Goal: Book appointment/travel/reservation

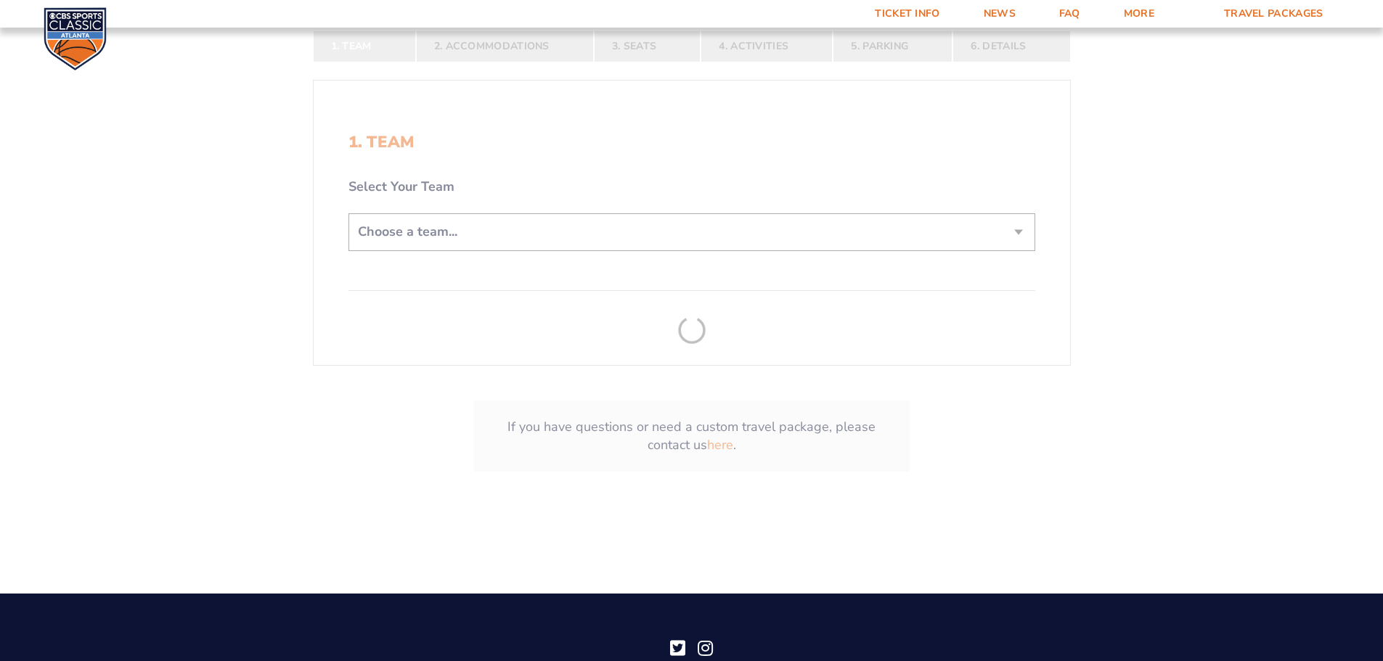
scroll to position [435, 0]
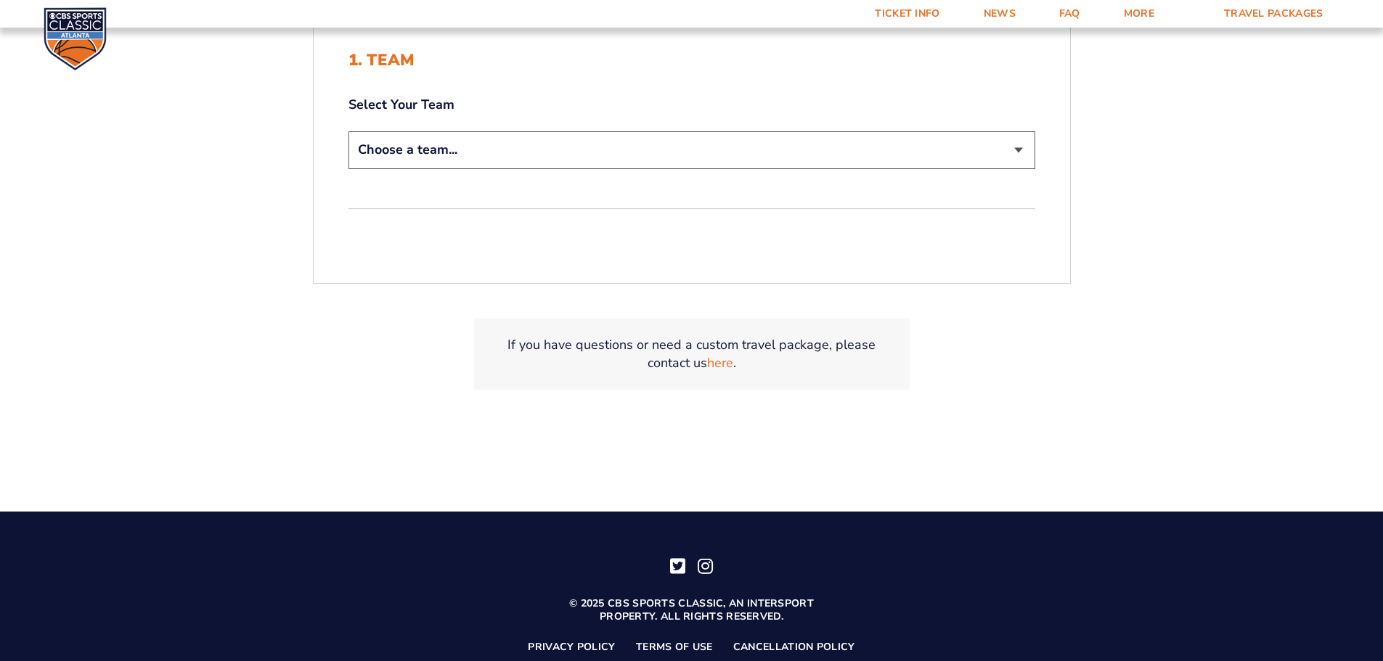
click at [383, 157] on select "Choose a team... [US_STATE] Wildcats [US_STATE] State Buckeyes [US_STATE] Tar H…" at bounding box center [691, 149] width 687 height 37
select select "12956"
click at [348, 131] on select "Choose a team... [US_STATE] Wildcats [US_STATE] State Buckeyes [US_STATE] Tar H…" at bounding box center [691, 149] width 687 height 37
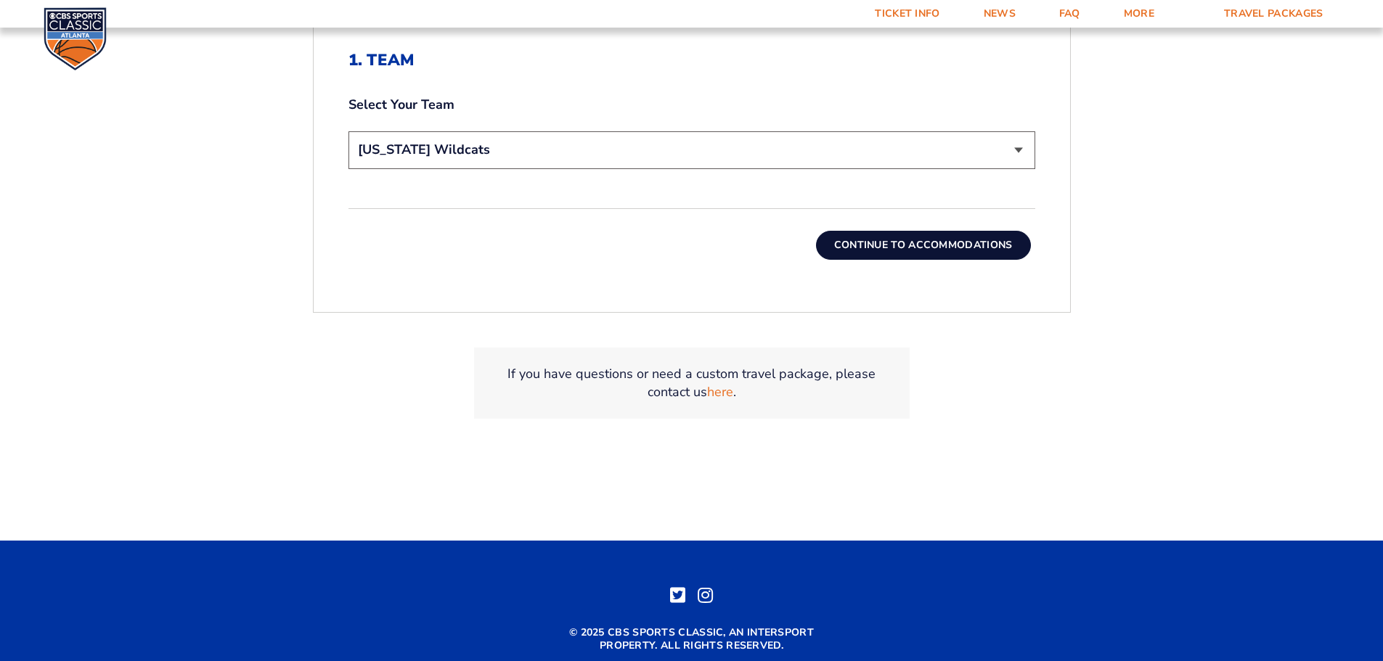
click at [882, 239] on button "Continue To Accommodations" at bounding box center [923, 245] width 215 height 29
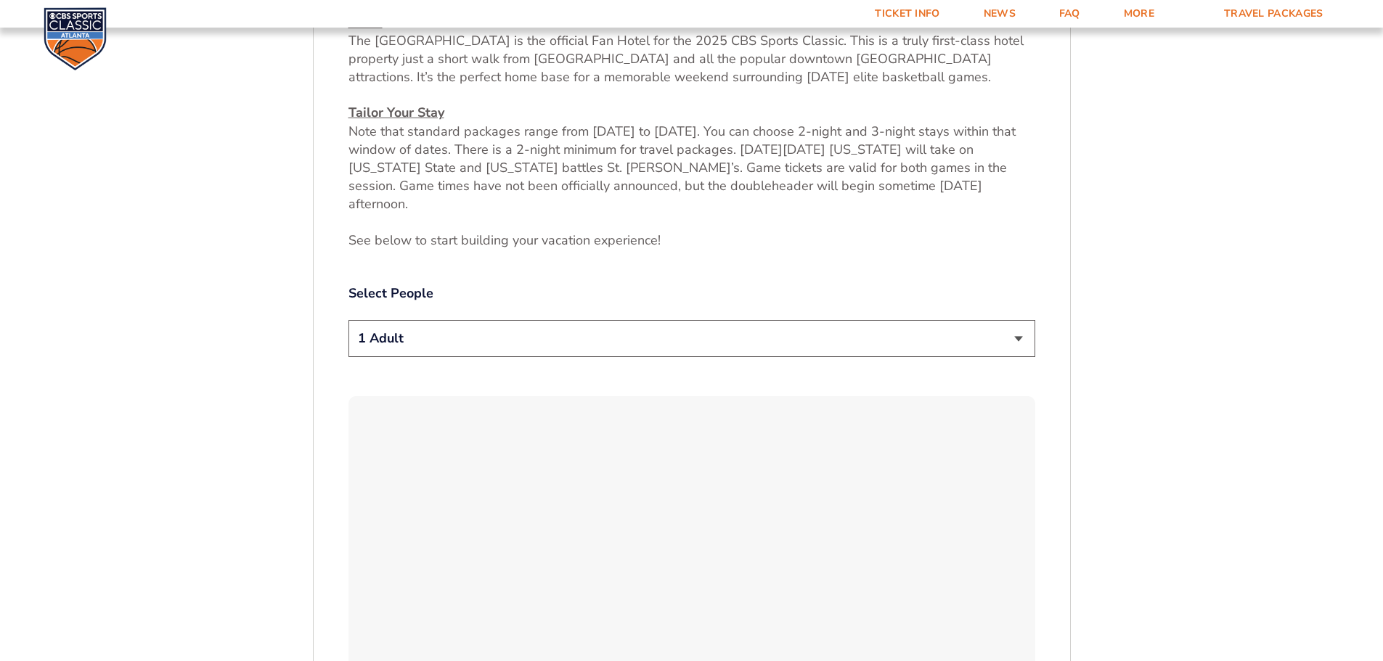
scroll to position [676, 0]
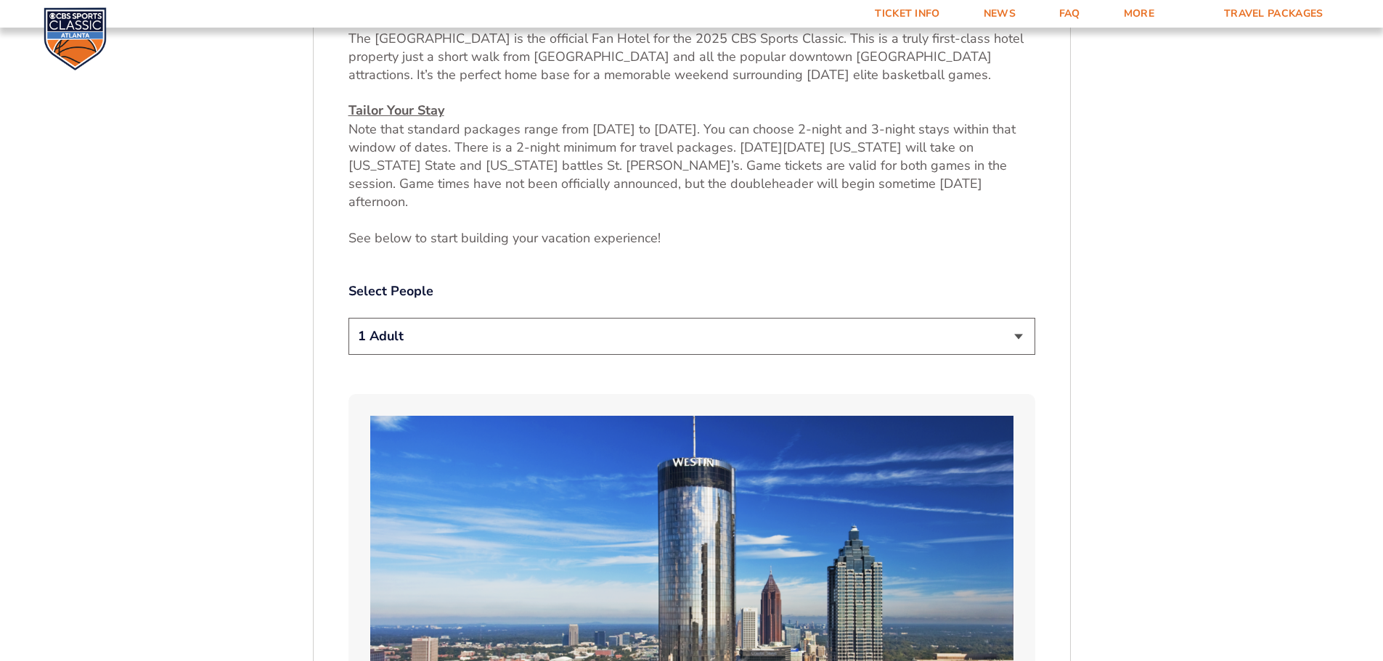
click at [401, 322] on select "1 Adult 2 Adults 3 Adults 4 Adults 2 Adults + 1 Child 2 Adults + 2 Children 2 A…" at bounding box center [691, 336] width 687 height 37
select select "2 Adults + 2 Children"
click at [348, 318] on select "1 Adult 2 Adults 3 Adults 4 Adults 2 Adults + 1 Child 2 Adults + 2 Children 2 A…" at bounding box center [691, 336] width 687 height 37
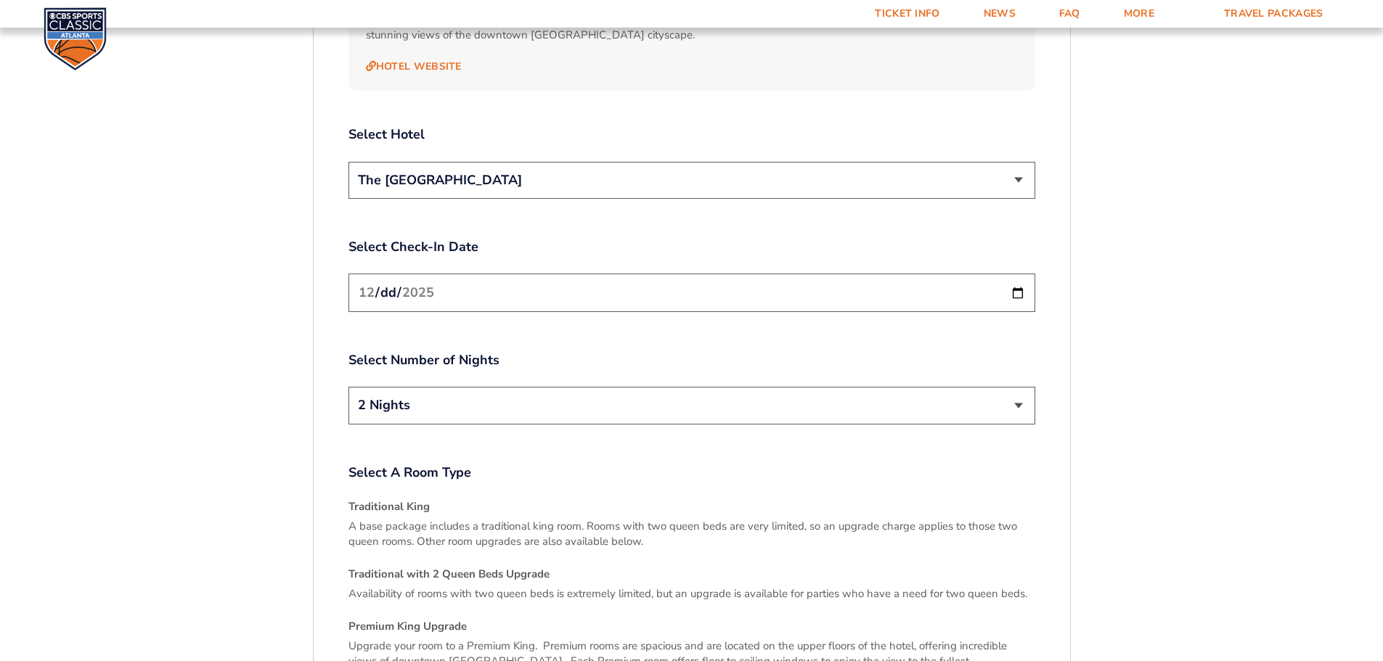
scroll to position [1764, 0]
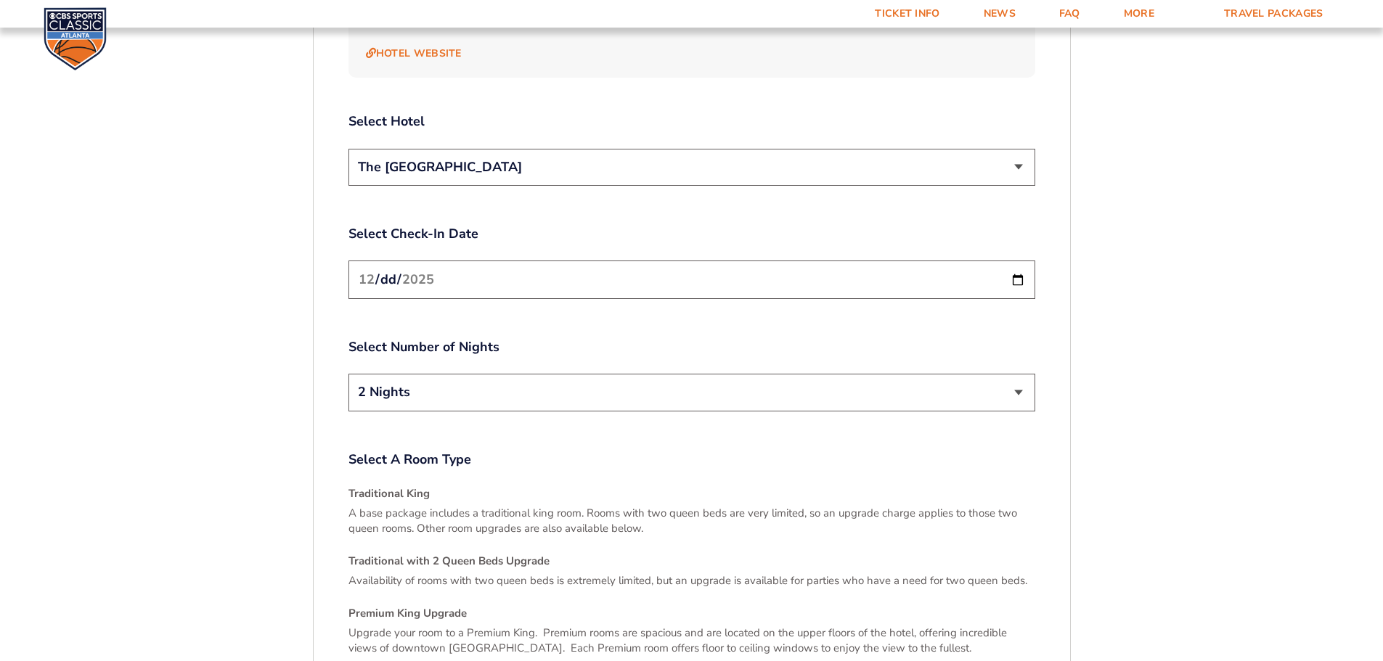
click at [1016, 261] on input "[DATE]" at bounding box center [691, 280] width 687 height 38
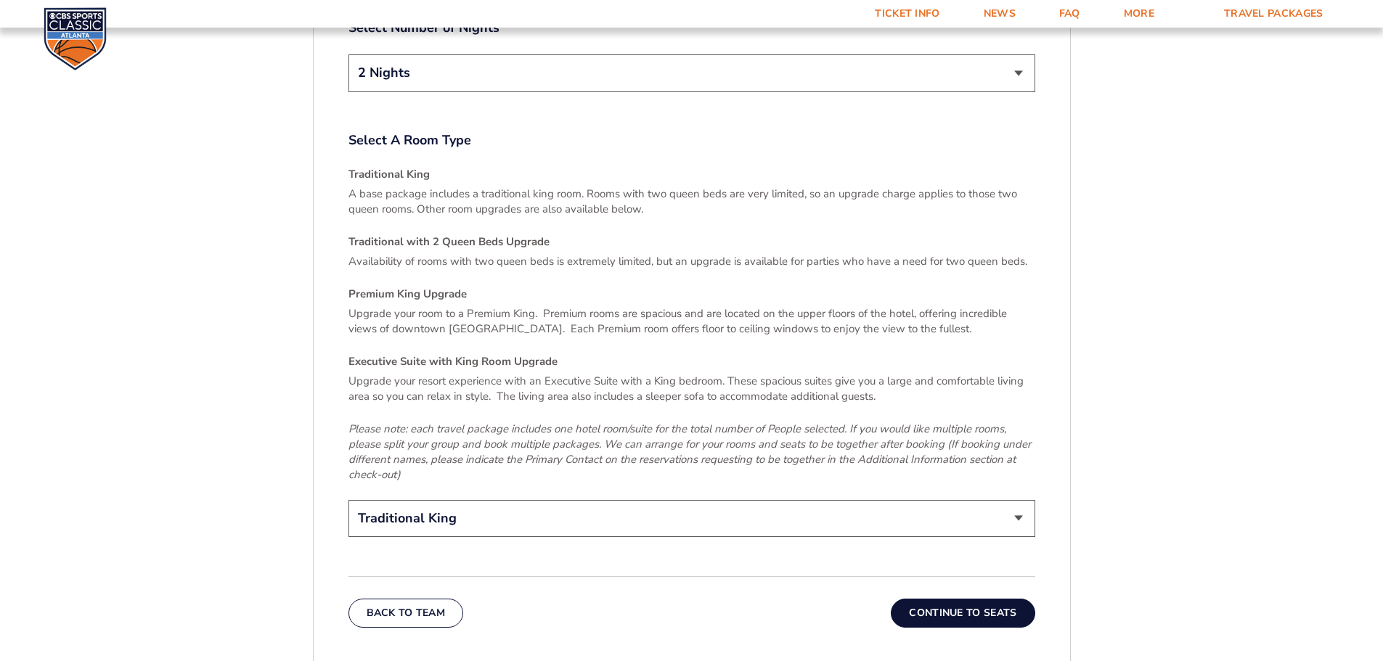
scroll to position [2200, 0]
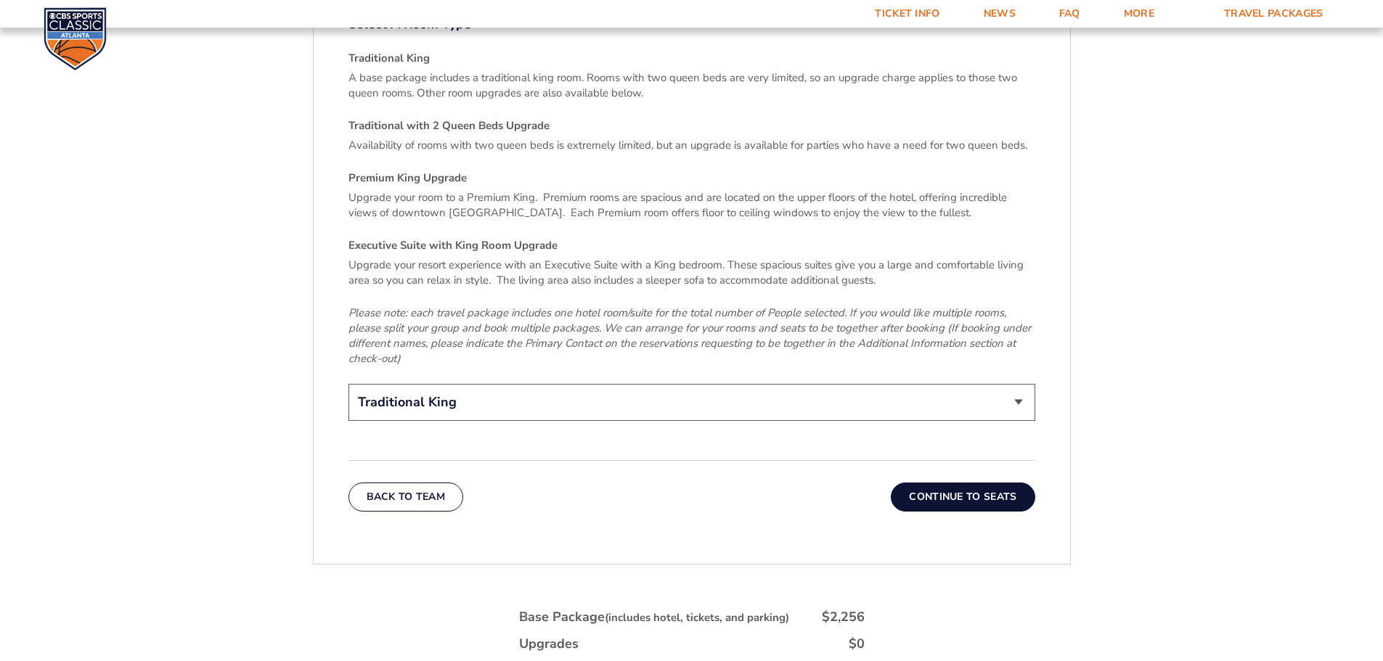
click at [406, 384] on select "Traditional King Traditional with 2 Queen Beds Upgrade (+$95 per night) Premium…" at bounding box center [691, 402] width 687 height 37
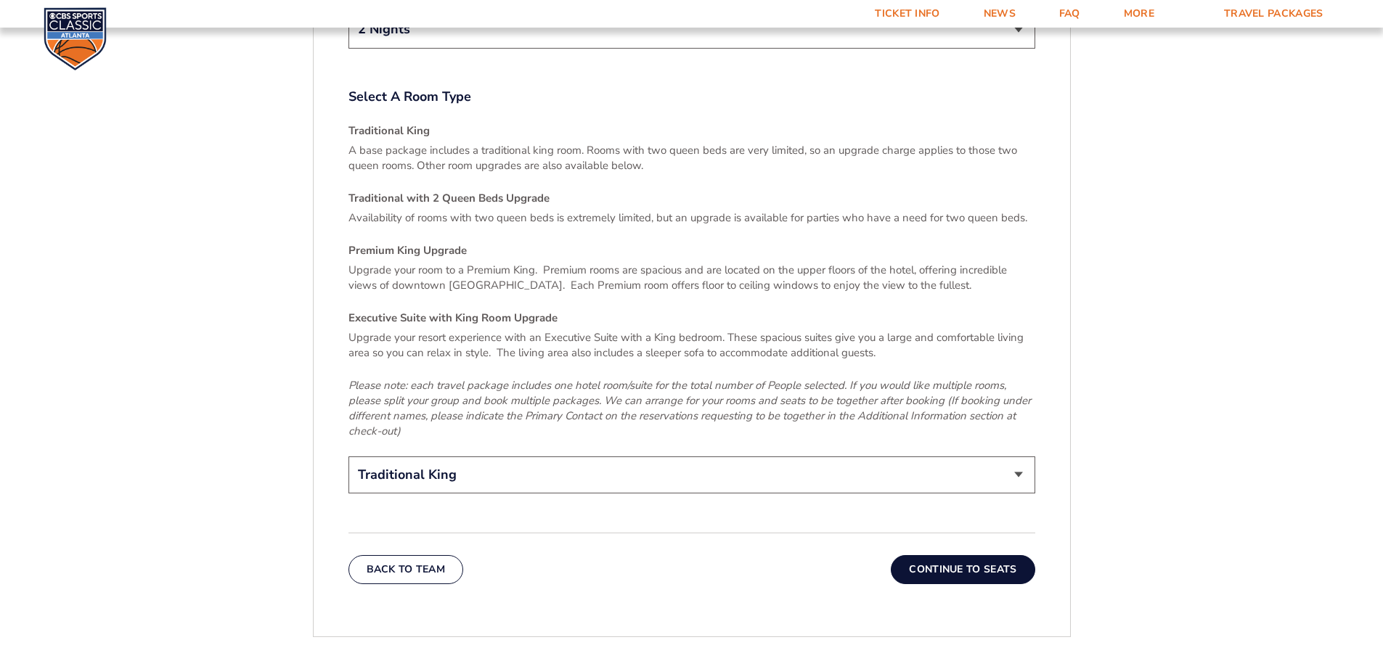
click at [377, 456] on select "Traditional King Traditional with 2 Queen Beds Upgrade (+$95 per night) Premium…" at bounding box center [691, 474] width 687 height 37
select select "Traditional with 2 Queen Beds Upgrade"
click at [348, 456] on select "Traditional King Traditional with 2 Queen Beds Upgrade (+$95 per night) Premium…" at bounding box center [691, 474] width 687 height 37
click at [945, 555] on button "Continue To Seats" at bounding box center [962, 569] width 144 height 29
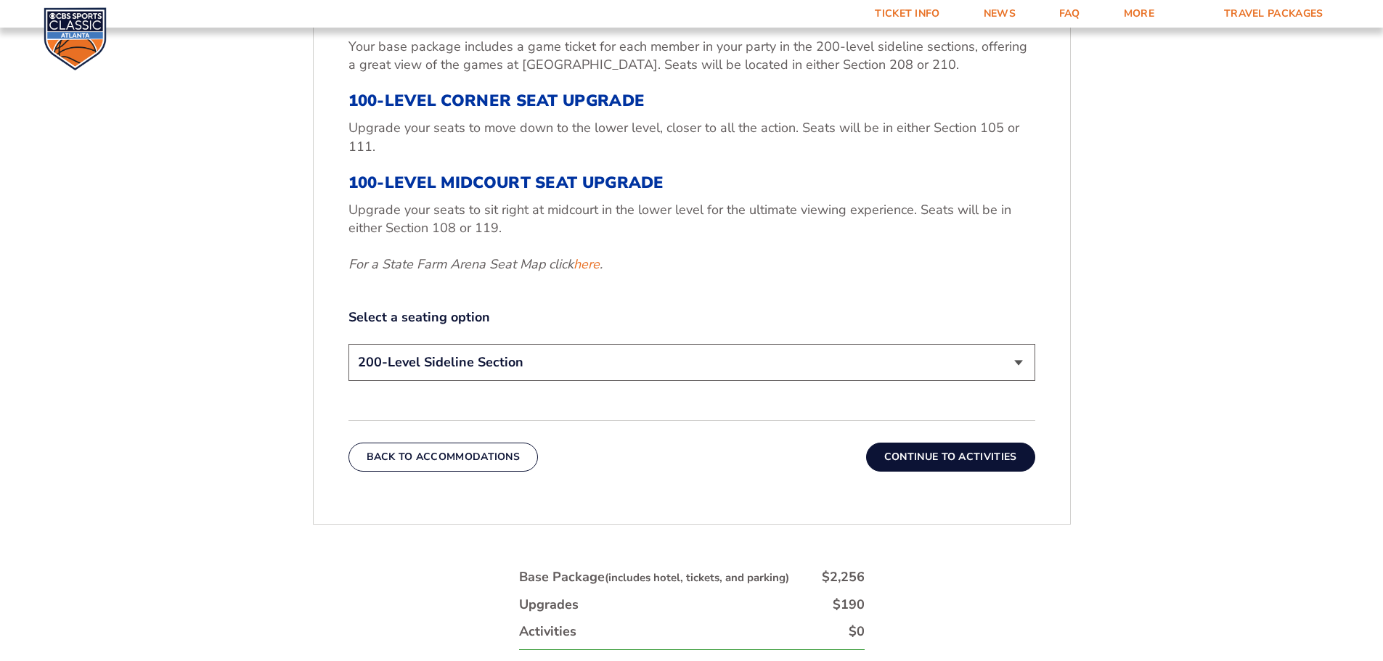
scroll to position [603, 0]
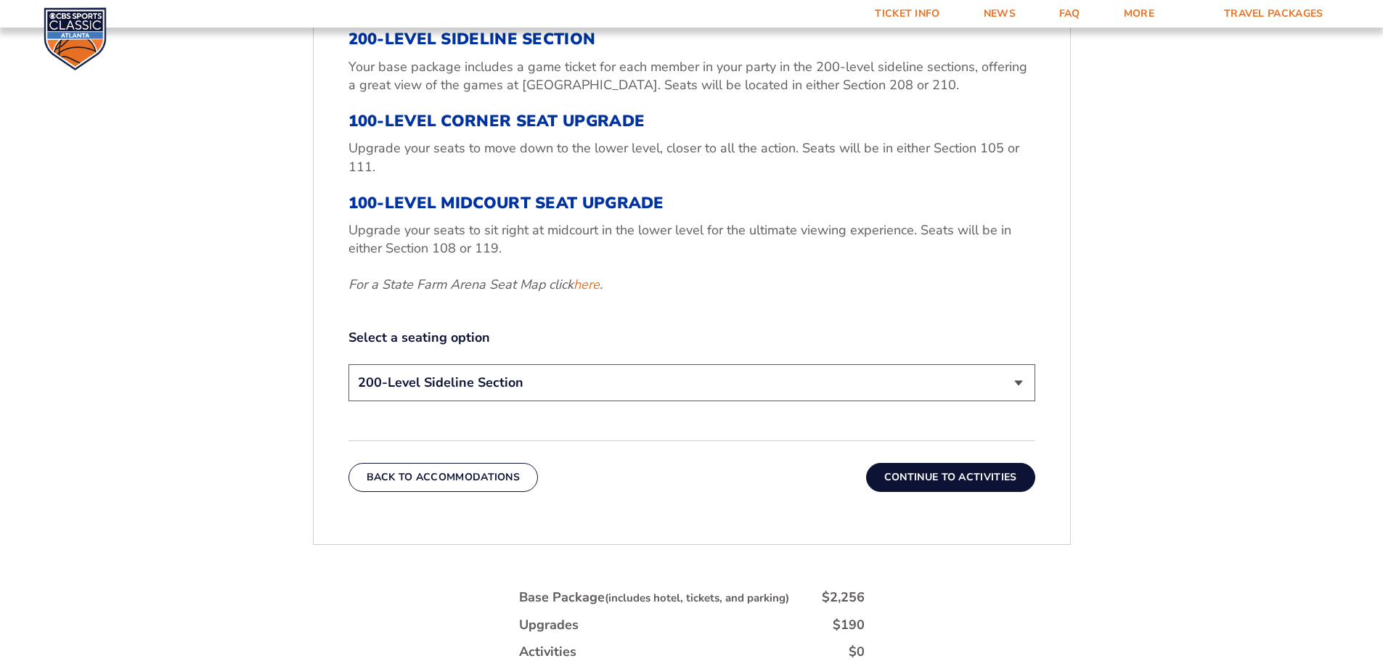
click at [377, 382] on select "200-Level Sideline Section 100-Level Corner Seat Upgrade (+$120 per person) 100…" at bounding box center [691, 382] width 687 height 37
click at [586, 287] on link "here" at bounding box center [586, 285] width 26 height 18
click at [395, 377] on select "200-Level Sideline Section 100-Level Corner Seat Upgrade (+$120 per person) 100…" at bounding box center [691, 382] width 687 height 37
select select "100-Level Corner Seat Upgrade"
click at [348, 364] on select "200-Level Sideline Section 100-Level Corner Seat Upgrade (+$120 per person) 100…" at bounding box center [691, 382] width 687 height 37
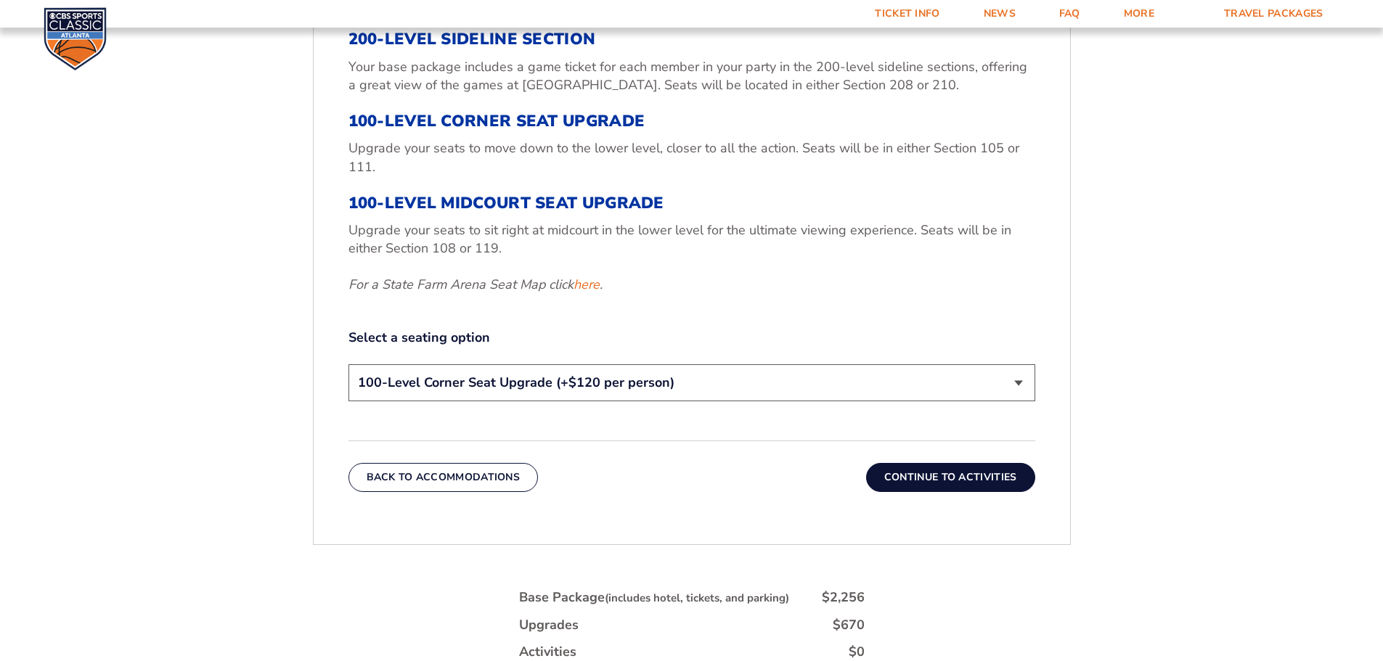
click at [939, 475] on button "Continue To Activities" at bounding box center [950, 477] width 169 height 29
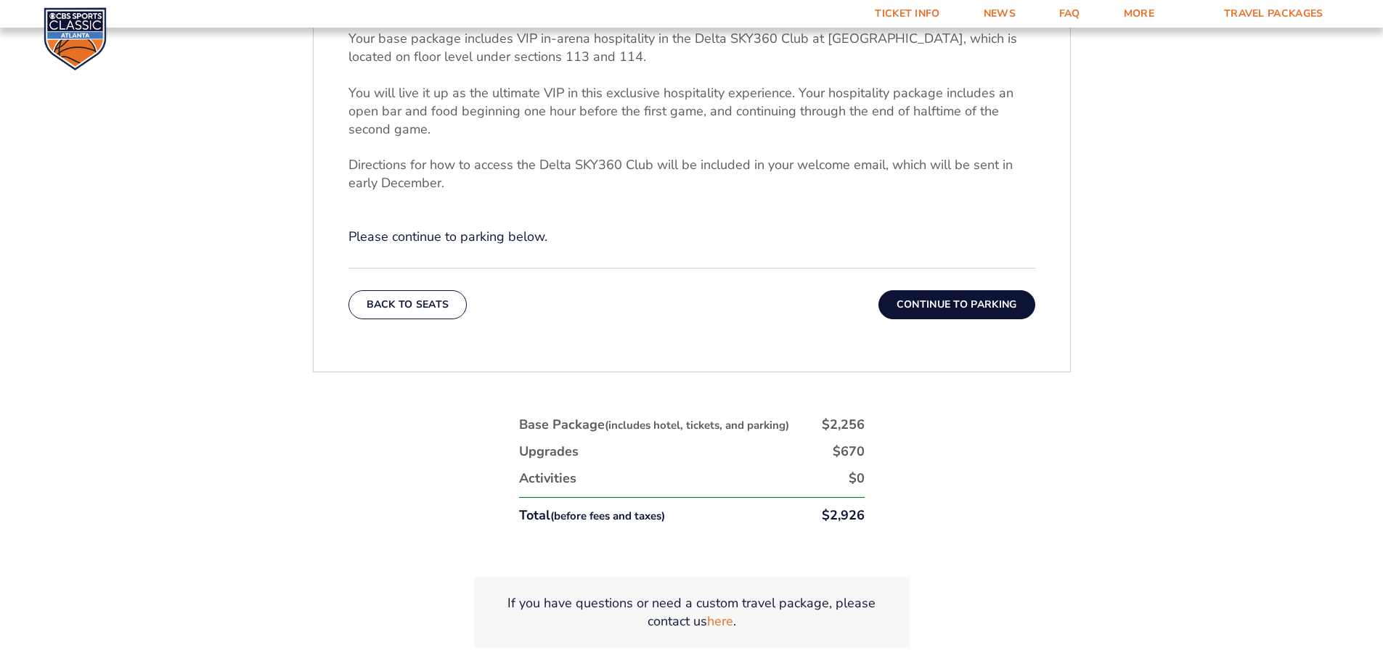
click at [945, 308] on button "Continue To Parking" at bounding box center [956, 304] width 157 height 29
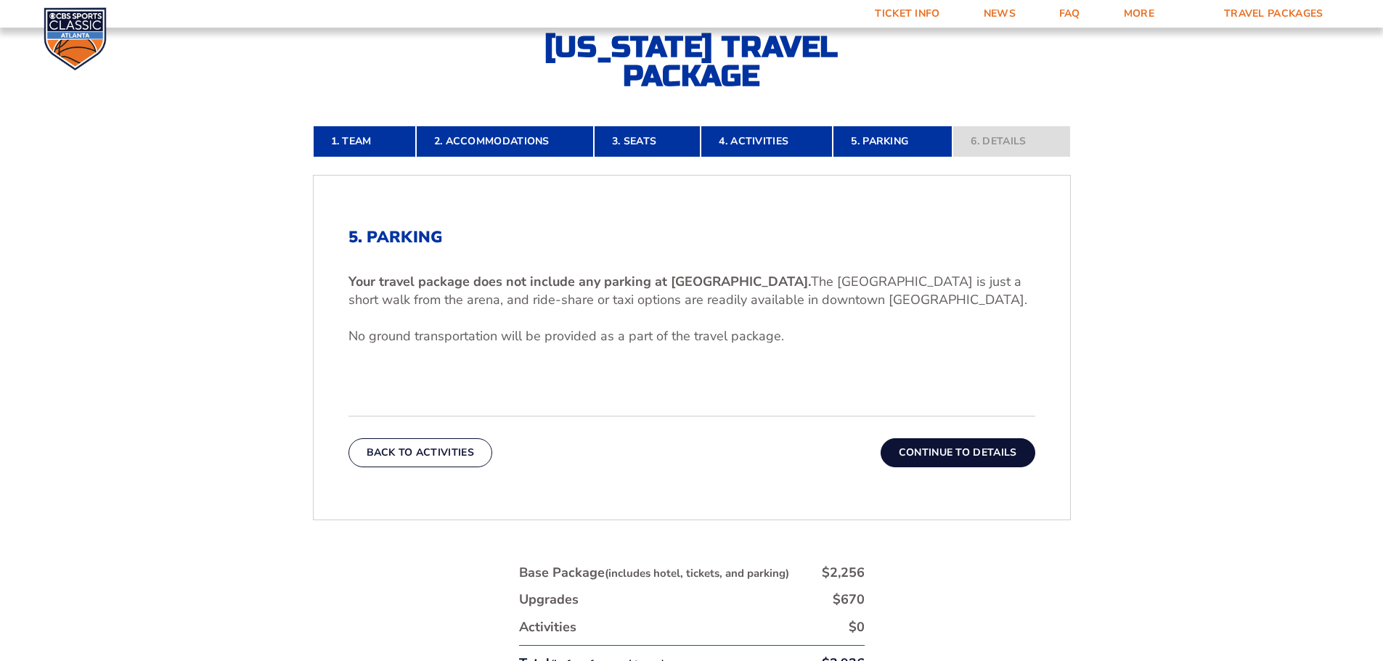
scroll to position [385, 0]
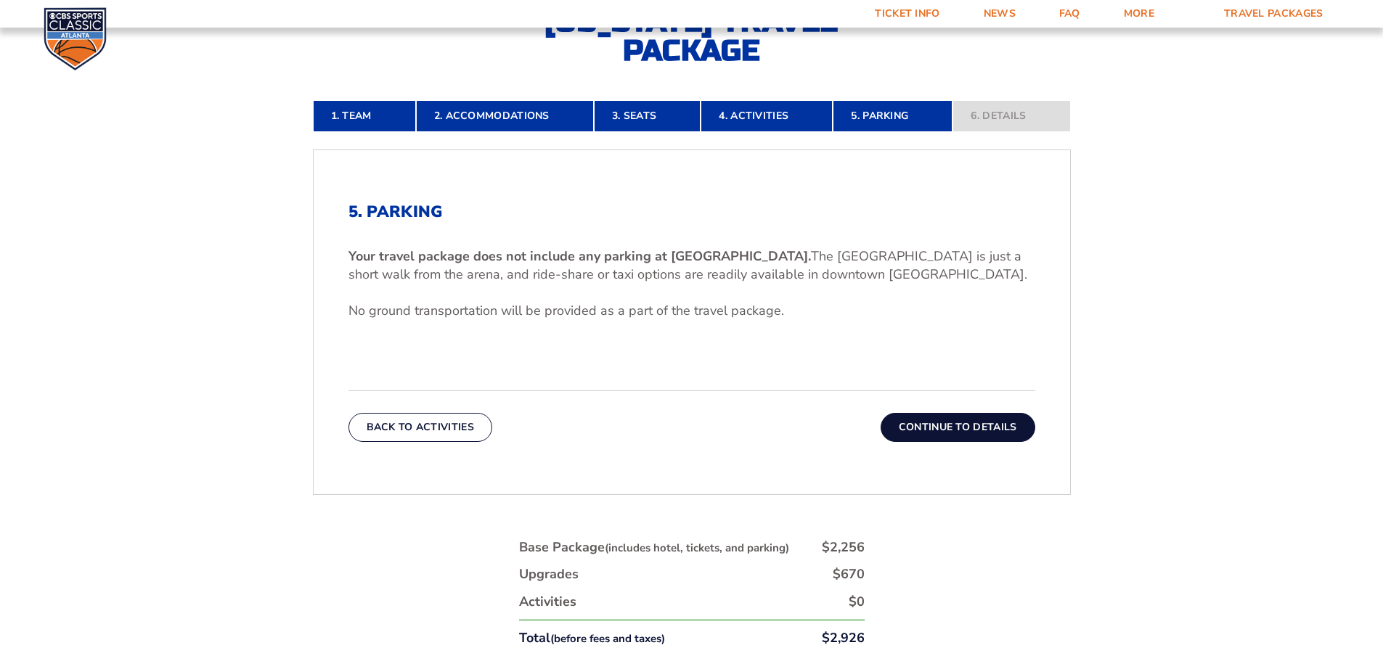
click at [922, 430] on button "Continue To Details" at bounding box center [957, 427] width 155 height 29
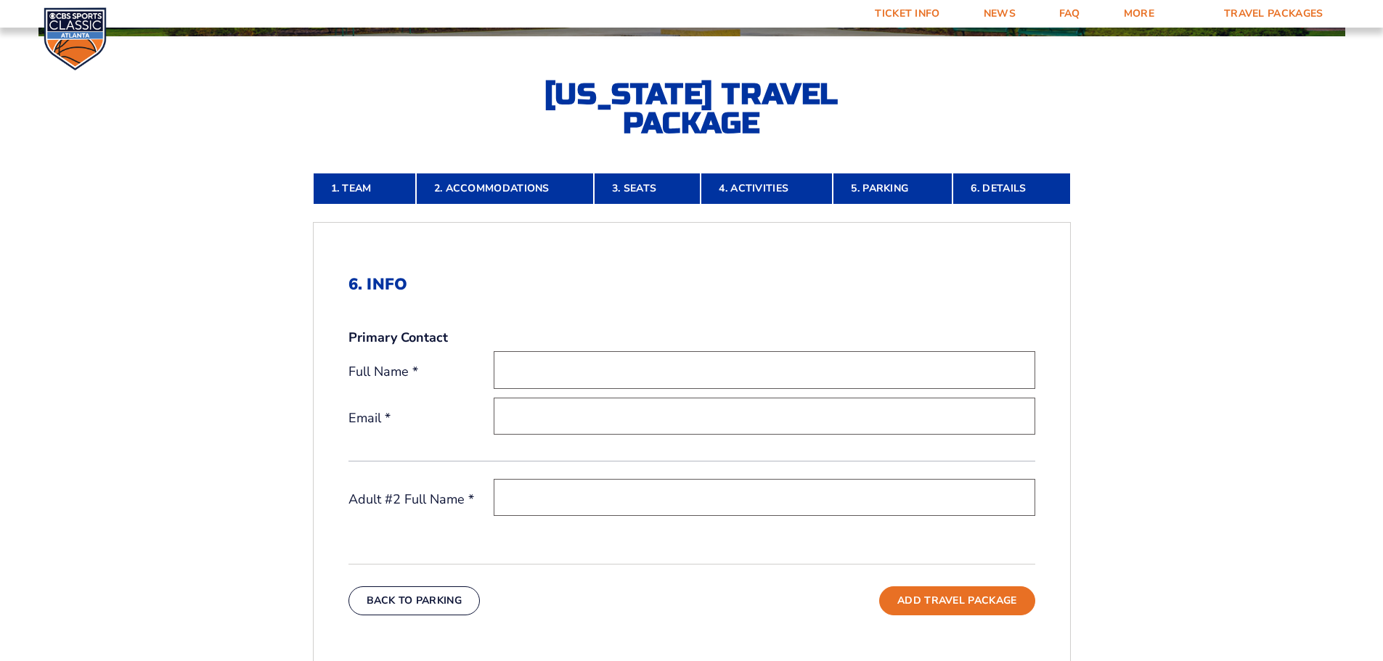
scroll to position [0, 0]
